Goal: Task Accomplishment & Management: Manage account settings

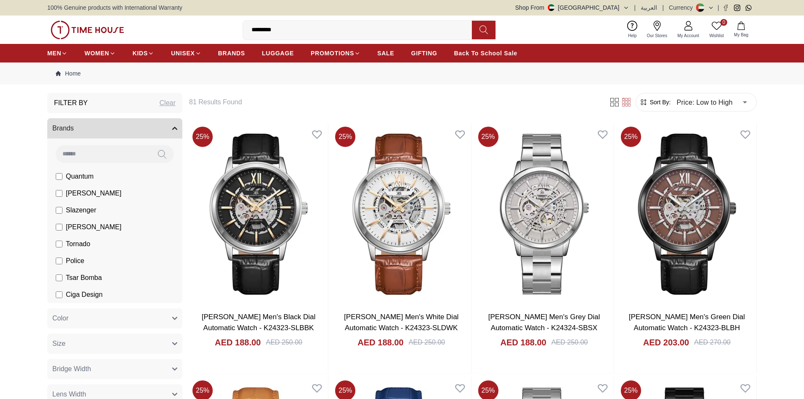
click at [690, 27] on icon at bounding box center [689, 28] width 8 height 4
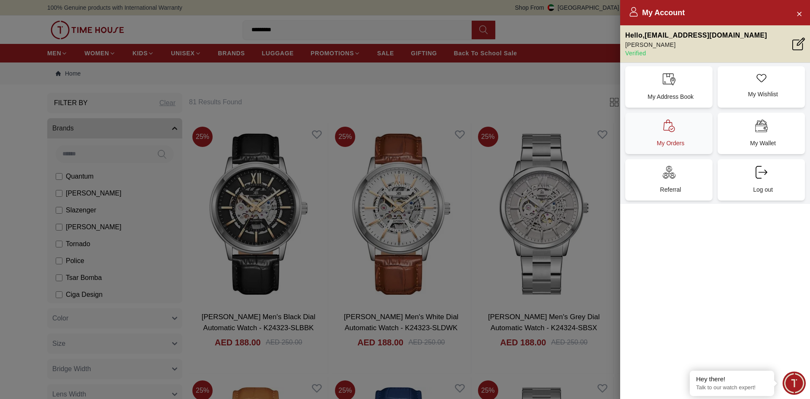
click at [681, 126] on div "My Orders" at bounding box center [669, 133] width 87 height 41
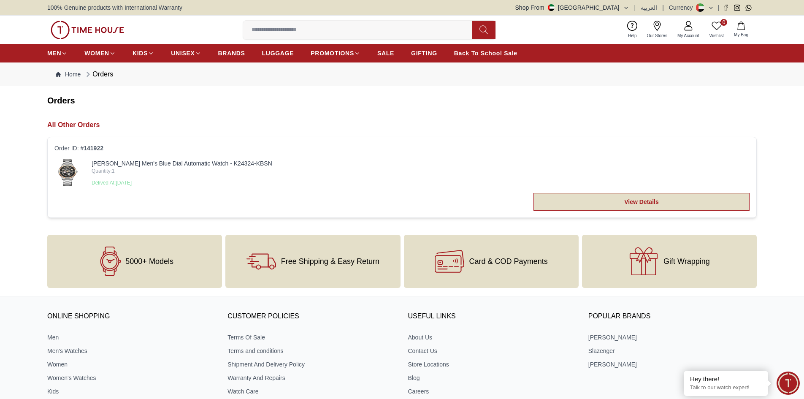
click at [622, 207] on link "View Details" at bounding box center [642, 202] width 216 height 18
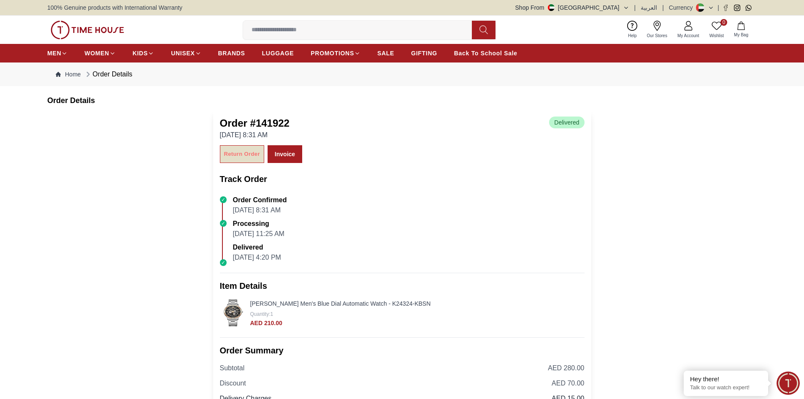
click at [242, 155] on div "Return Order" at bounding box center [242, 154] width 36 height 10
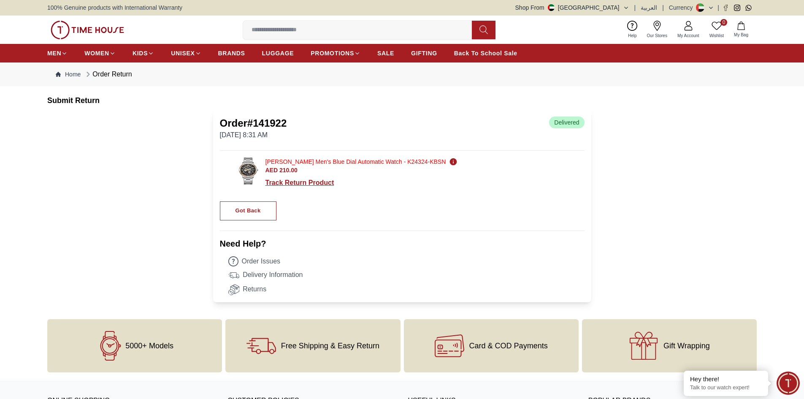
click at [316, 182] on div "Track Return Product" at bounding box center [362, 183] width 192 height 10
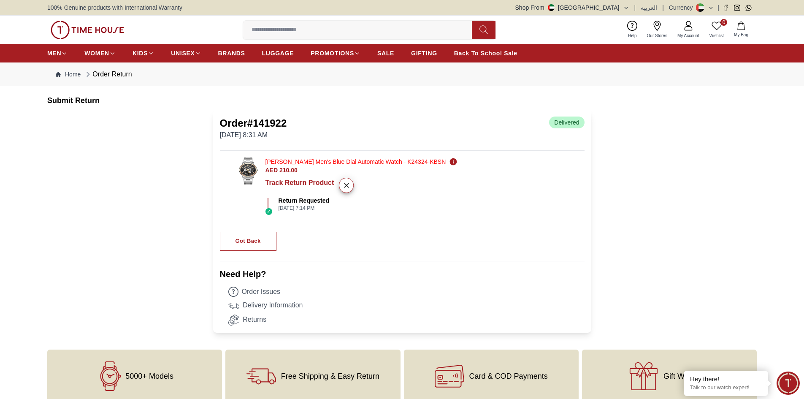
click at [241, 317] on link "Returns" at bounding box center [406, 319] width 356 height 11
click at [73, 72] on link "Home" at bounding box center [68, 74] width 25 height 8
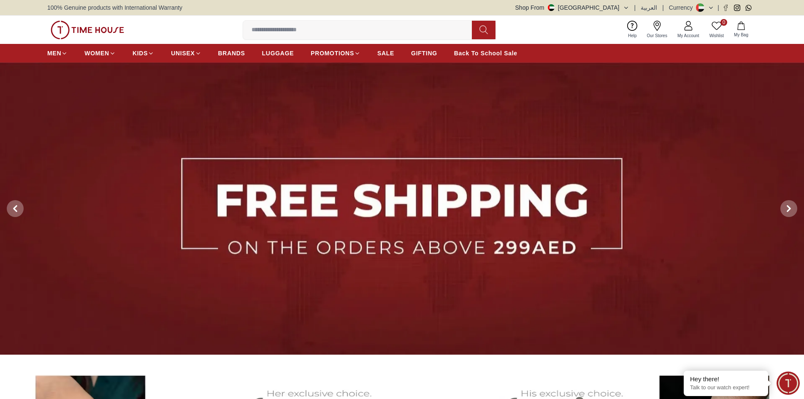
click at [686, 32] on link "My Account" at bounding box center [688, 30] width 32 height 22
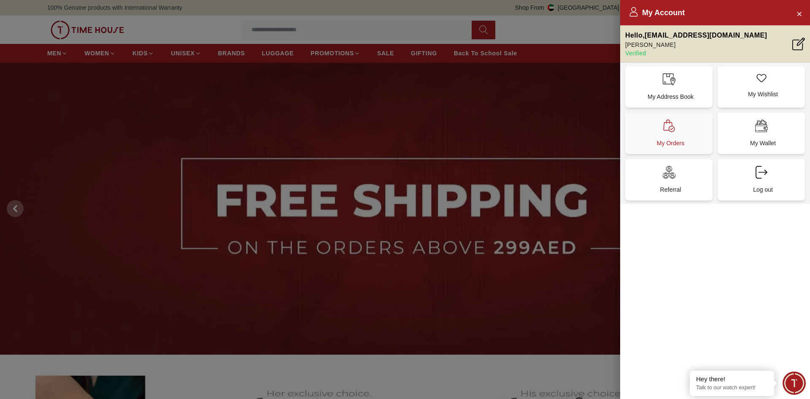
click at [674, 142] on p "My Orders" at bounding box center [670, 143] width 77 height 8
